Goal: Find specific fact: Find specific fact

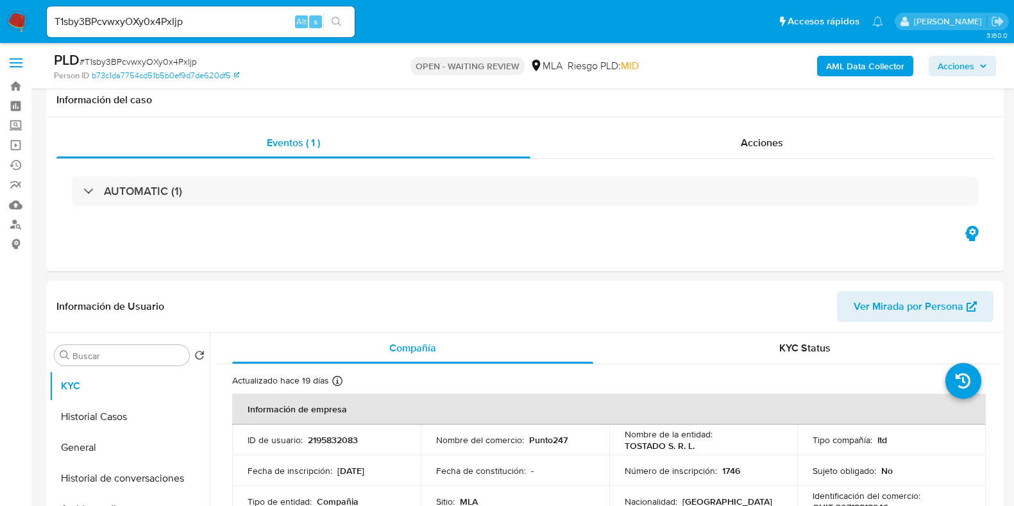
select select "10"
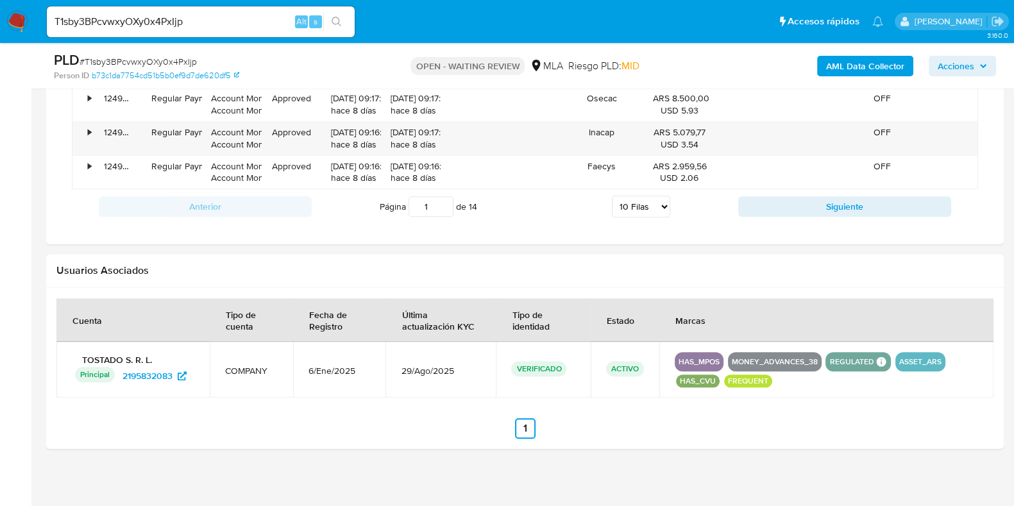
scroll to position [974, 0]
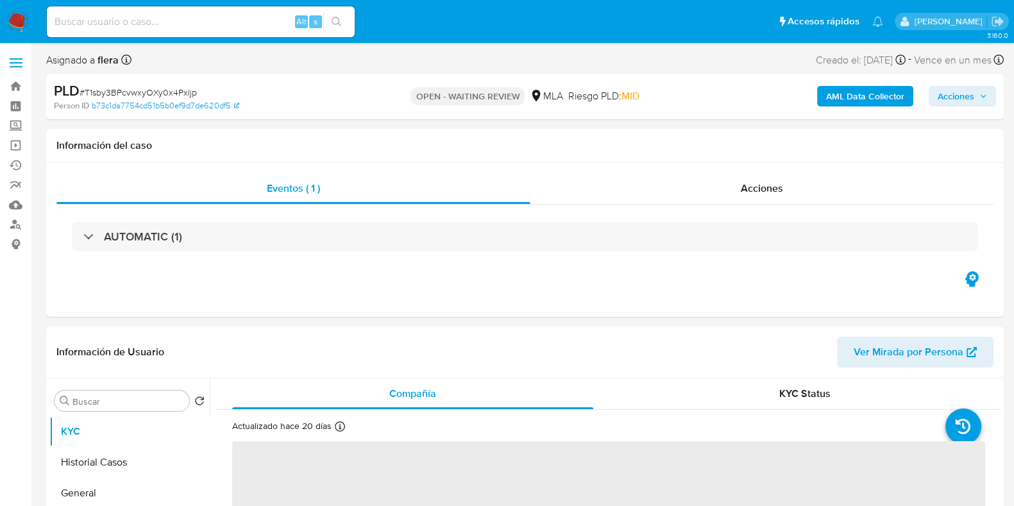
select select "10"
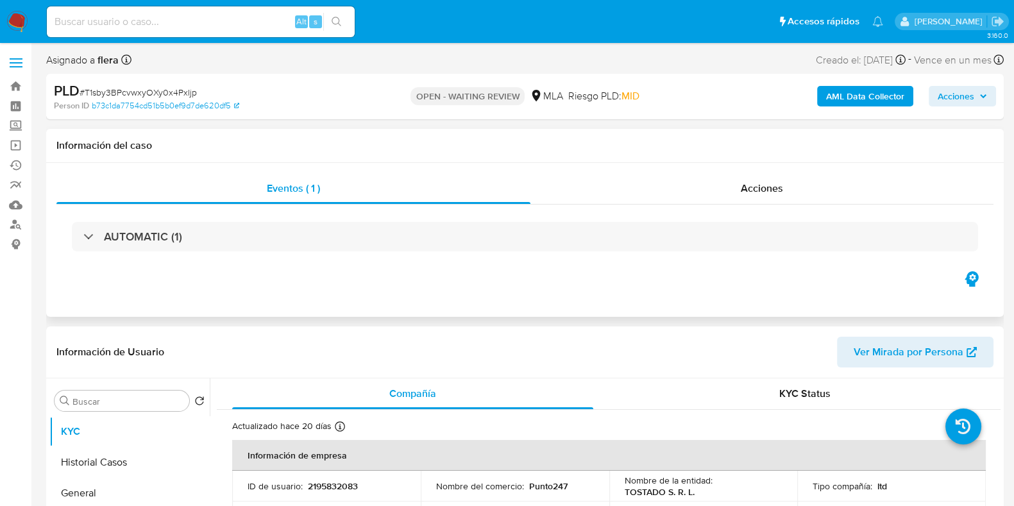
scroll to position [160, 0]
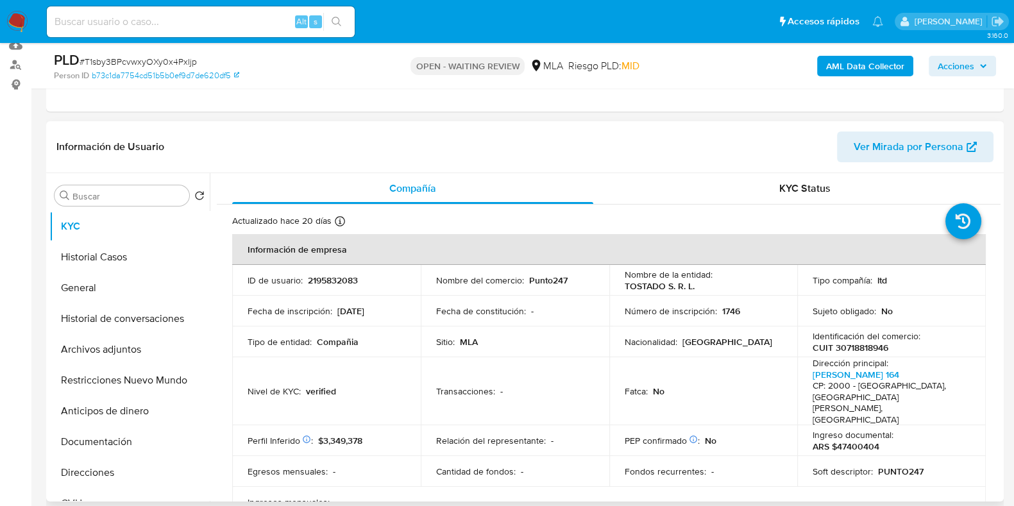
click at [873, 349] on p "CUIT 30718818946" at bounding box center [851, 348] width 76 height 12
copy p "30718818946"
click at [119, 484] on button "Direcciones" at bounding box center [124, 472] width 150 height 31
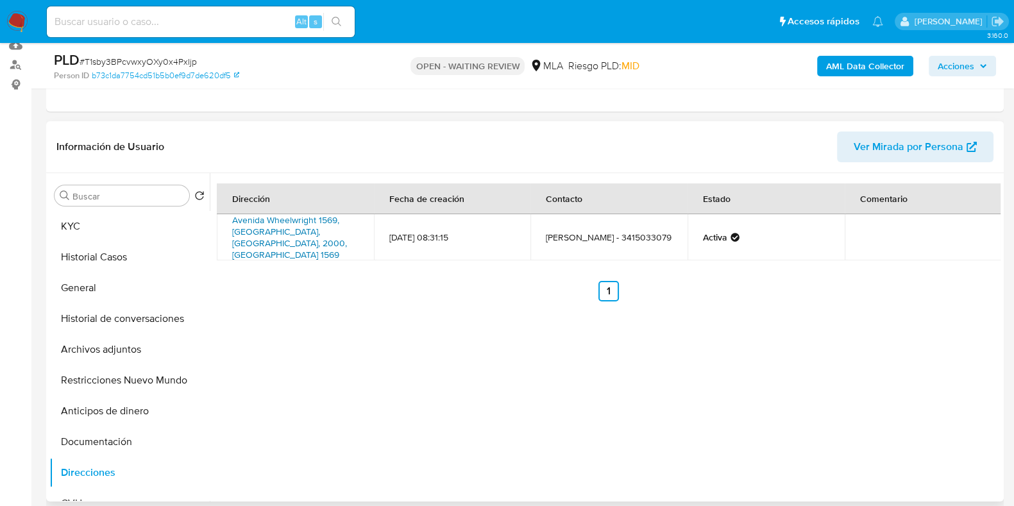
click at [255, 228] on link "Avenida Wheelwright 1569, [GEOGRAPHIC_DATA], [GEOGRAPHIC_DATA], 2000, [GEOGRAPH…" at bounding box center [289, 237] width 115 height 47
click at [87, 220] on button "KYC" at bounding box center [124, 226] width 150 height 31
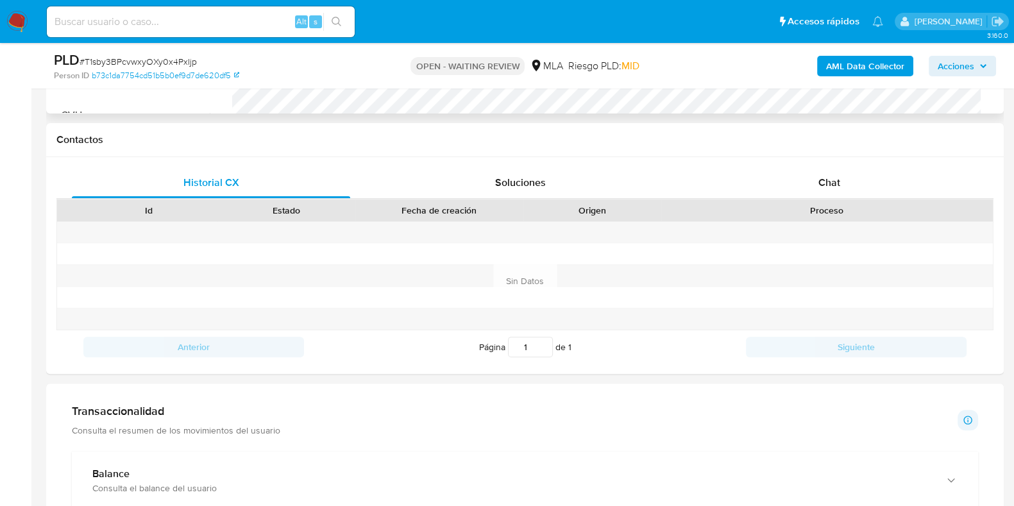
scroll to position [481, 0]
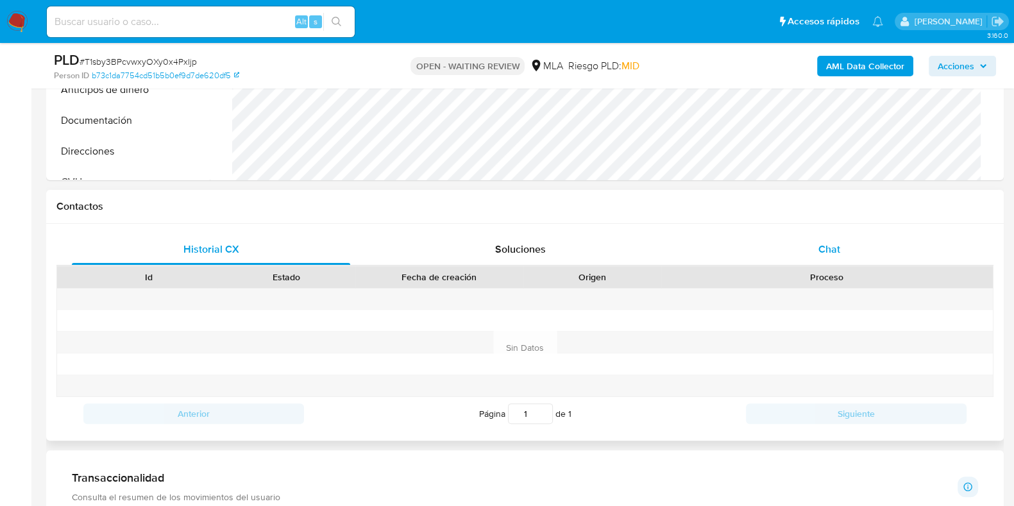
click at [849, 242] on div "Chat" at bounding box center [829, 249] width 278 height 31
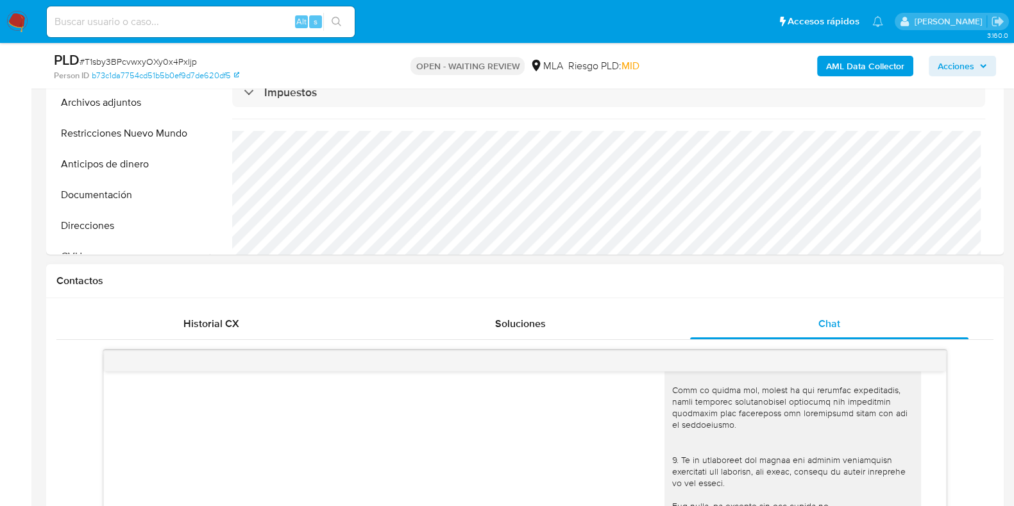
scroll to position [401, 0]
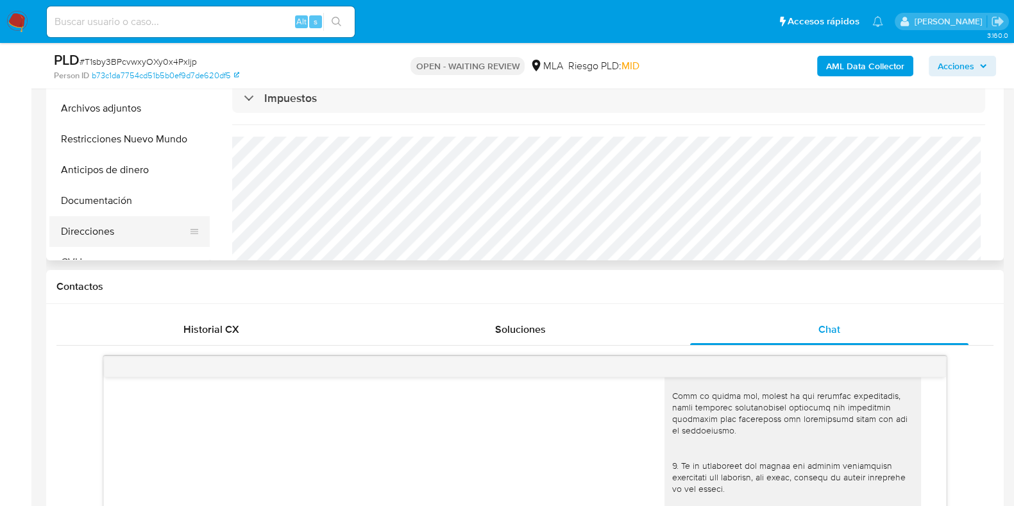
click at [94, 239] on button "Direcciones" at bounding box center [124, 231] width 150 height 31
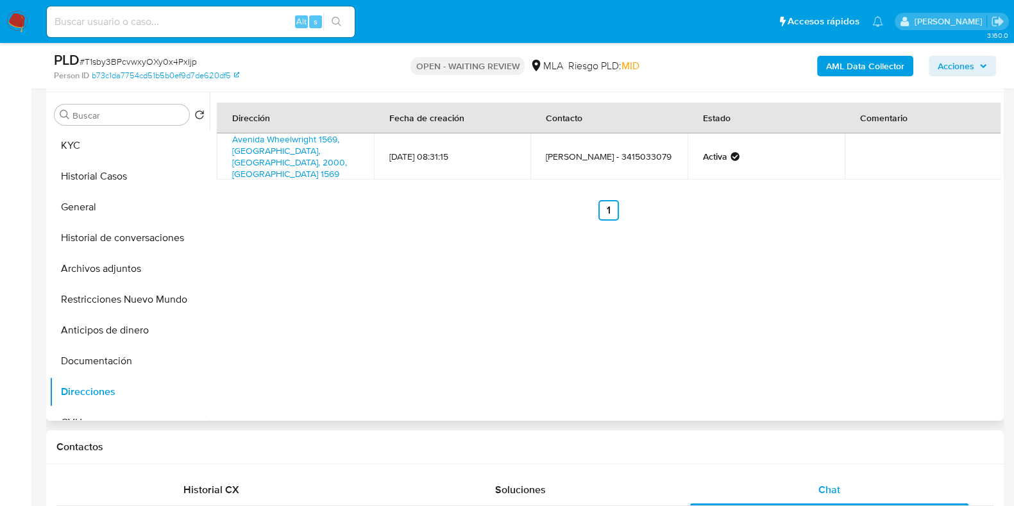
scroll to position [80, 0]
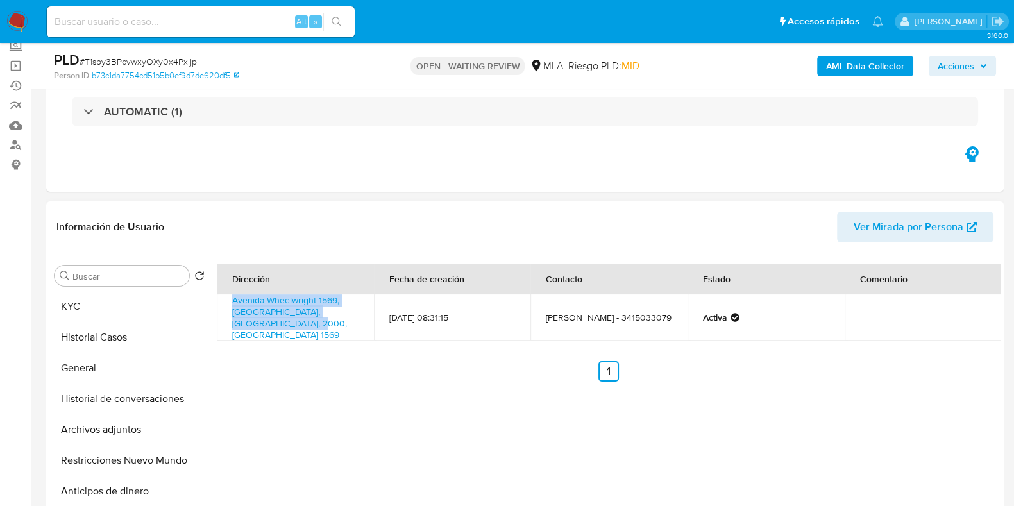
drag, startPoint x: 295, startPoint y: 323, endPoint x: 227, endPoint y: 301, distance: 71.4
click at [227, 301] on td "Avenida Wheelwright 1569, [GEOGRAPHIC_DATA], [GEOGRAPHIC_DATA], 2000, [GEOGRAPH…" at bounding box center [295, 317] width 157 height 46
copy link "Avenida Wheelwright 1569, [GEOGRAPHIC_DATA], [GEOGRAPHIC_DATA], 2000, [GEOGRAPH…"
click at [96, 310] on button "KYC" at bounding box center [124, 306] width 150 height 31
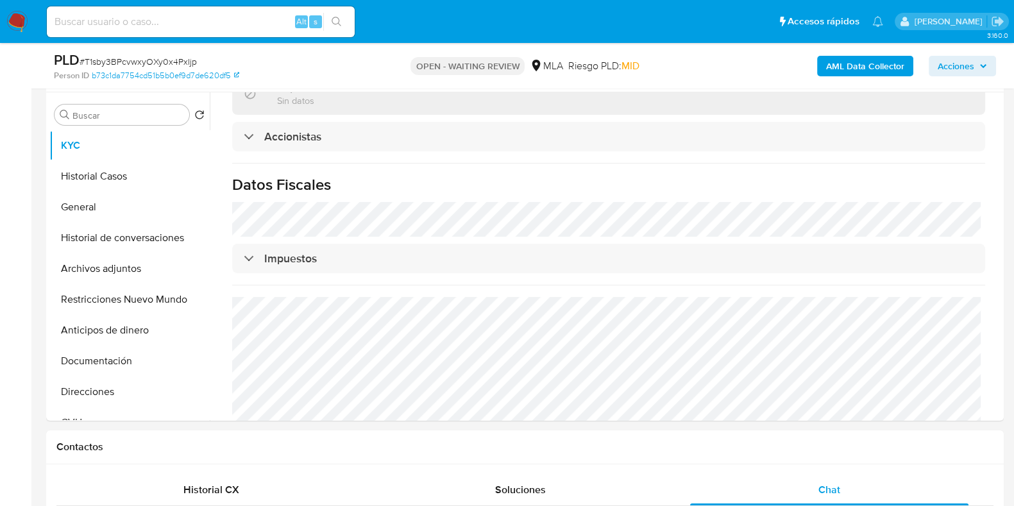
scroll to position [401, 0]
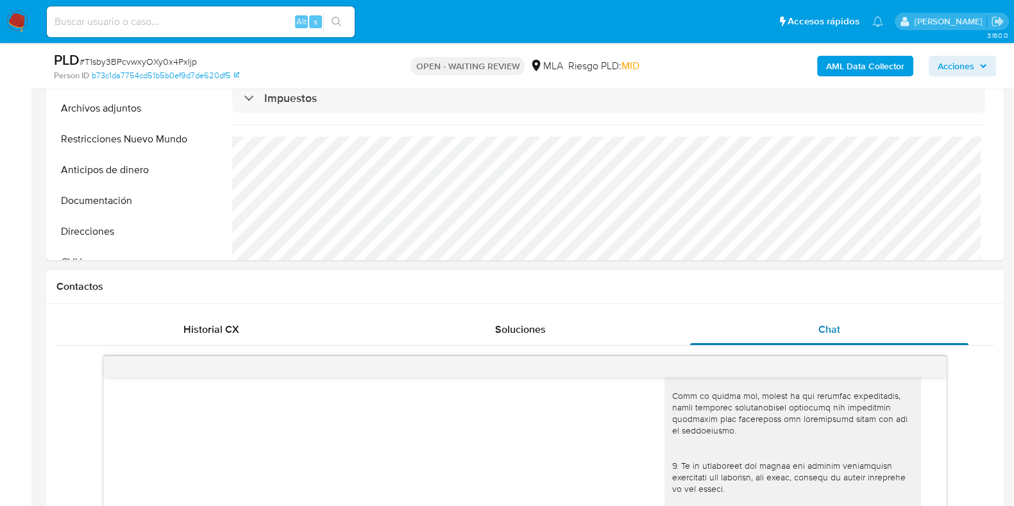
click at [836, 332] on span "Chat" at bounding box center [829, 329] width 22 height 15
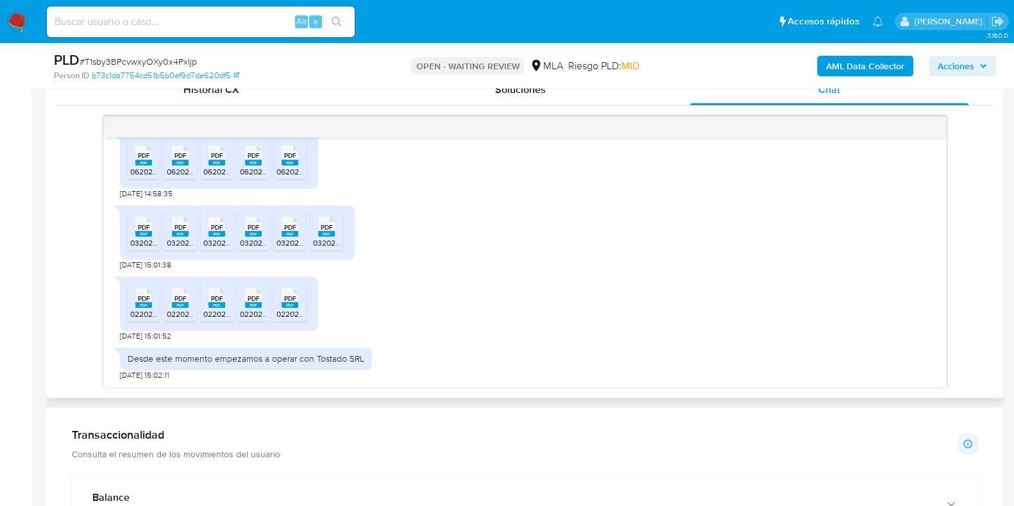
scroll to position [974, 0]
